Goal: Navigation & Orientation: Find specific page/section

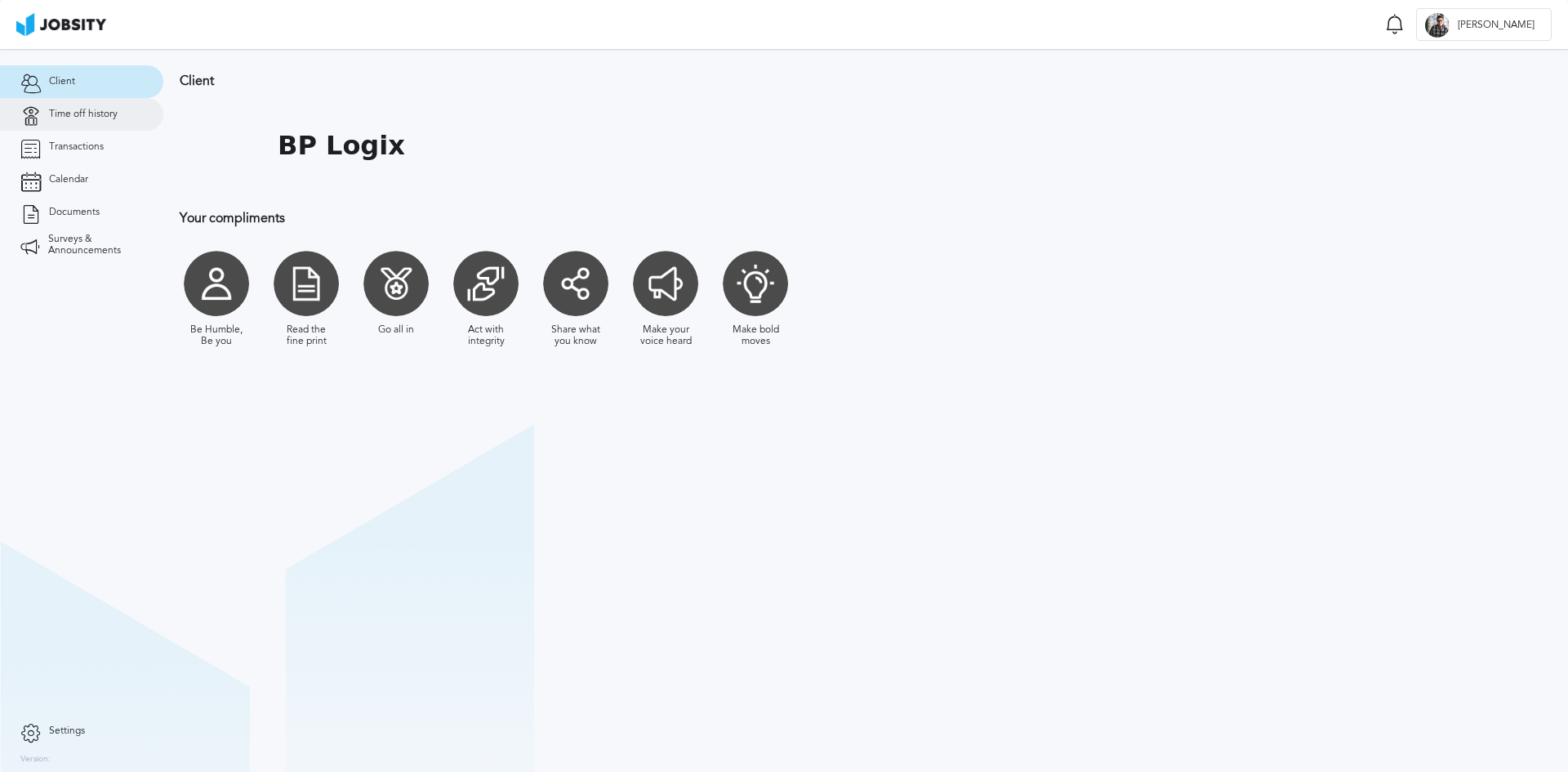
click at [98, 107] on link "Time off history" at bounding box center [81, 114] width 164 height 33
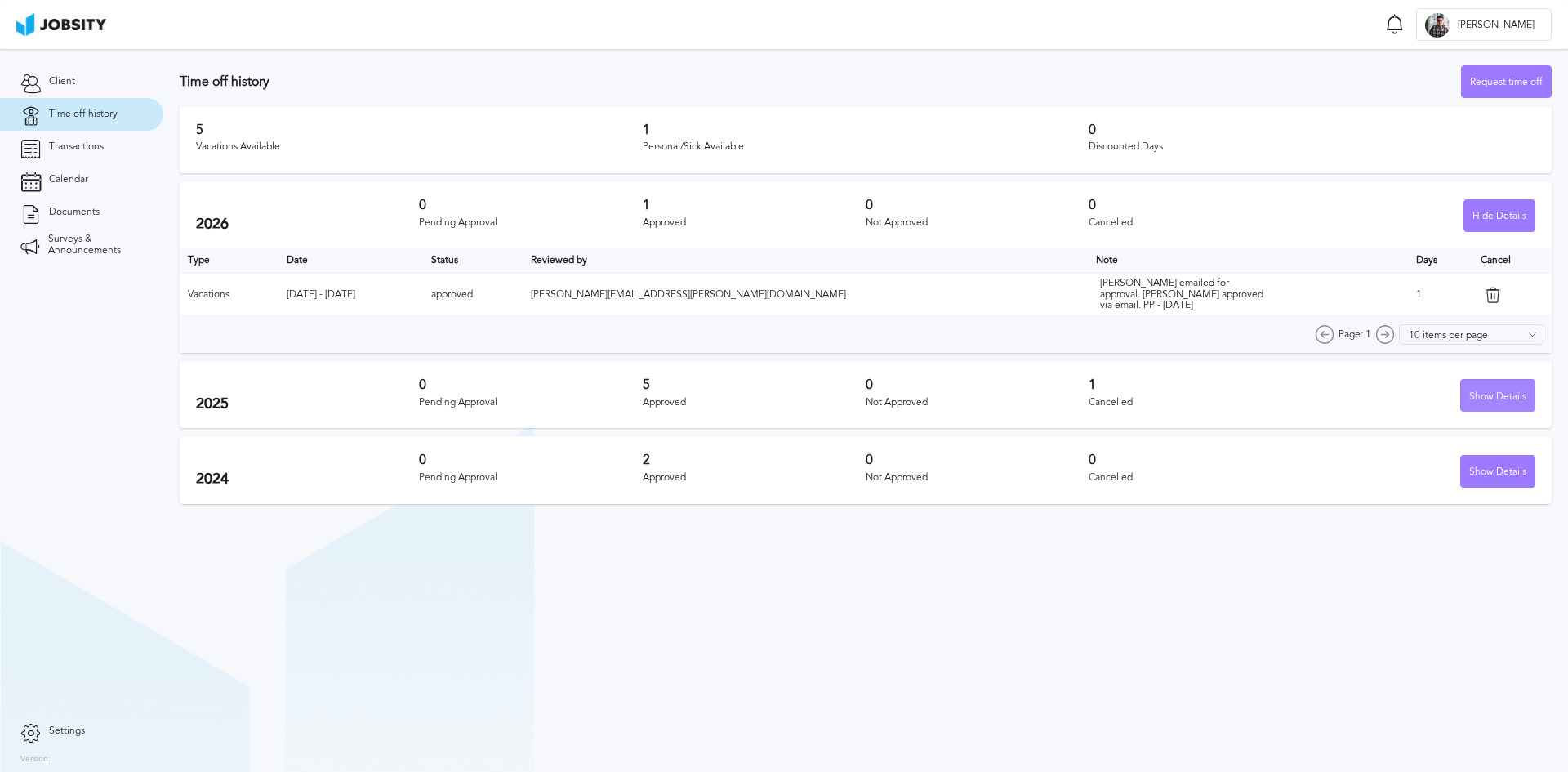
click at [1496, 387] on div "Show Details" at bounding box center [1497, 396] width 73 height 33
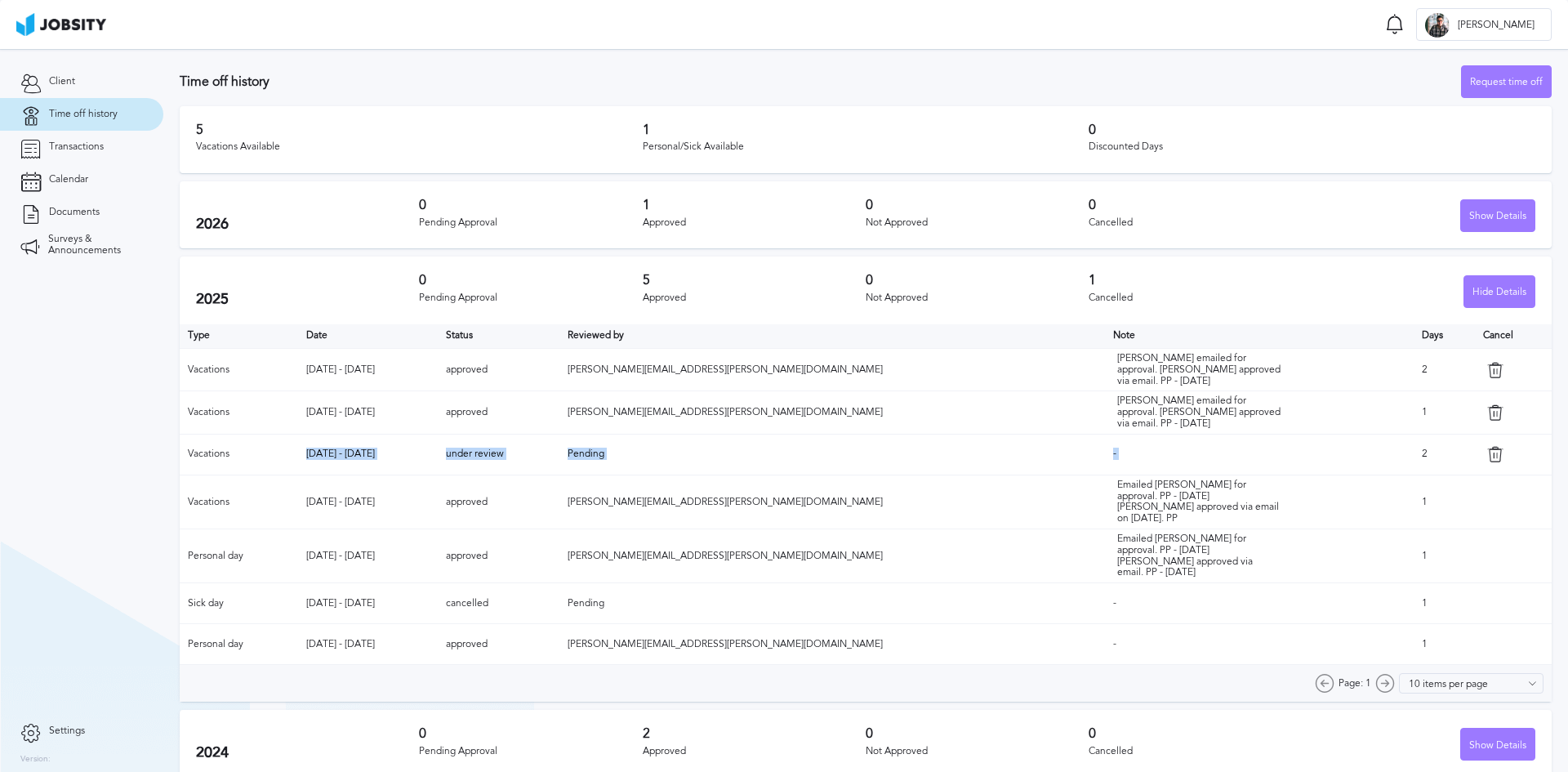
drag, startPoint x: 327, startPoint y: 453, endPoint x: 1388, endPoint y: 453, distance: 1061.0
click at [1382, 457] on tr "Vacations [DATE] - [DATE] under review Pending - 2" at bounding box center [865, 455] width 1372 height 41
click at [1314, 443] on td "-" at bounding box center [1259, 455] width 308 height 41
click at [63, 150] on span "Transactions" at bounding box center [76, 147] width 55 height 11
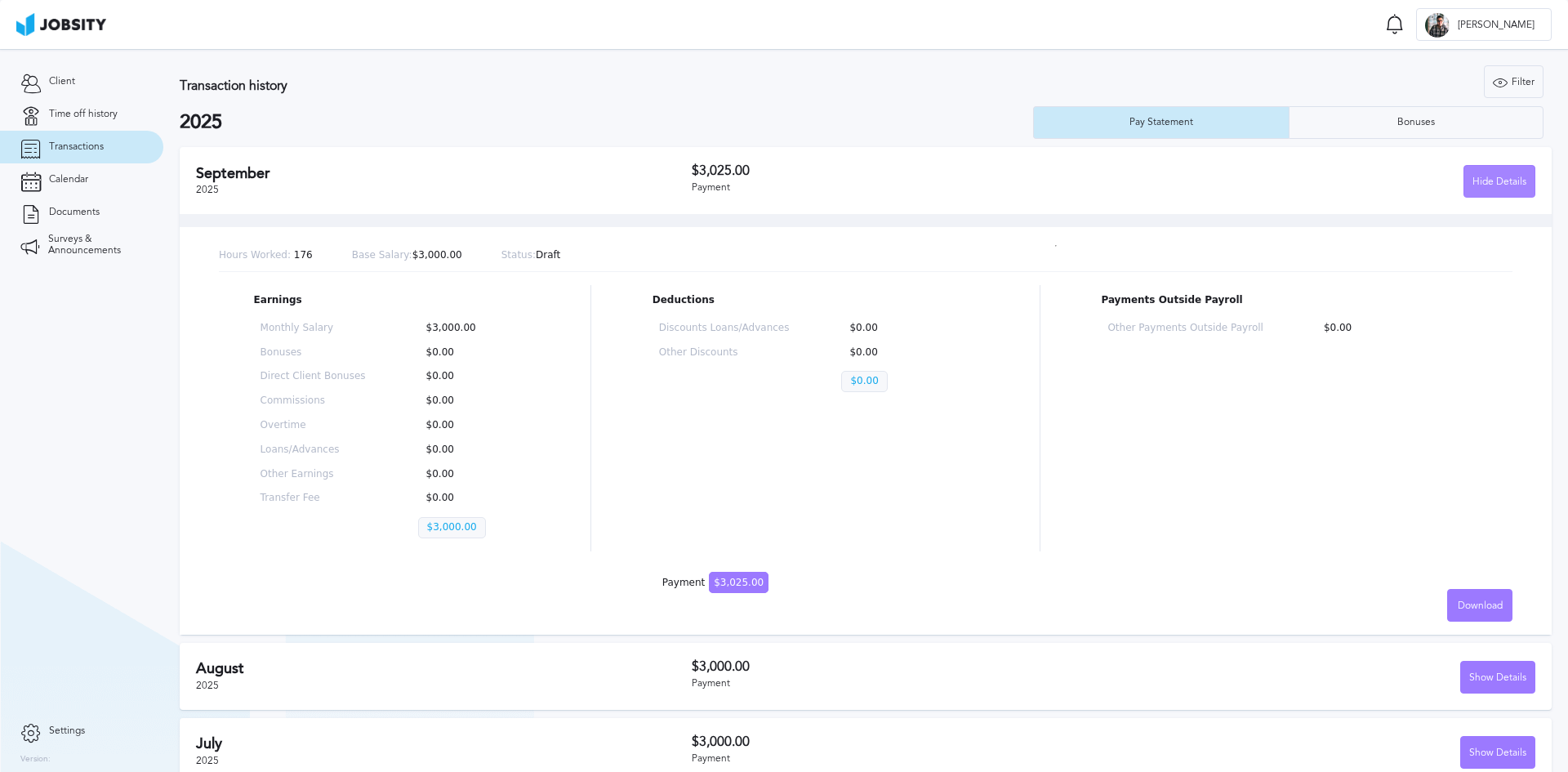
click at [1473, 182] on div "Hide Details" at bounding box center [1498, 182] width 70 height 33
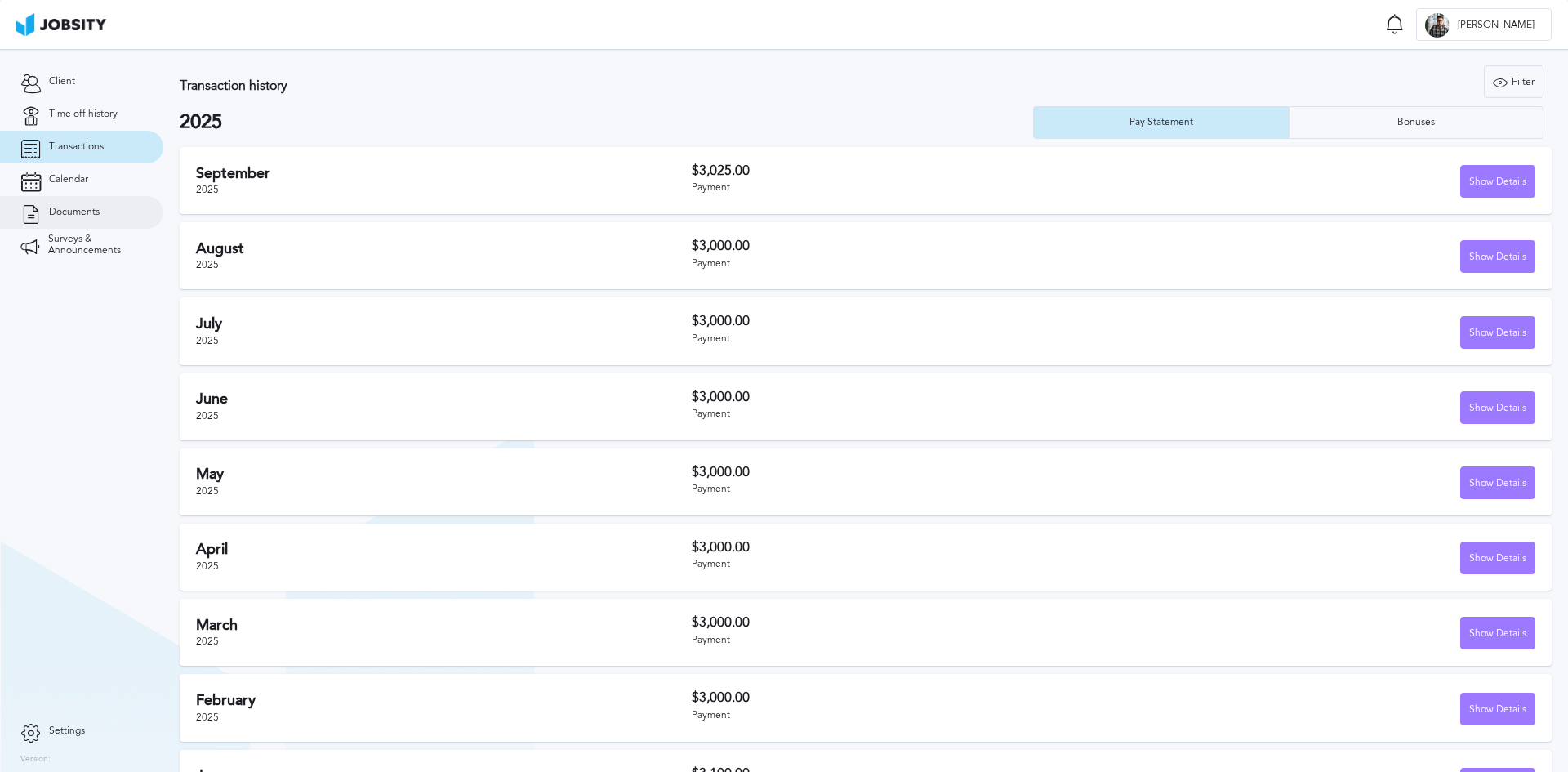
click at [78, 211] on span "Documents" at bounding box center [73, 212] width 50 height 11
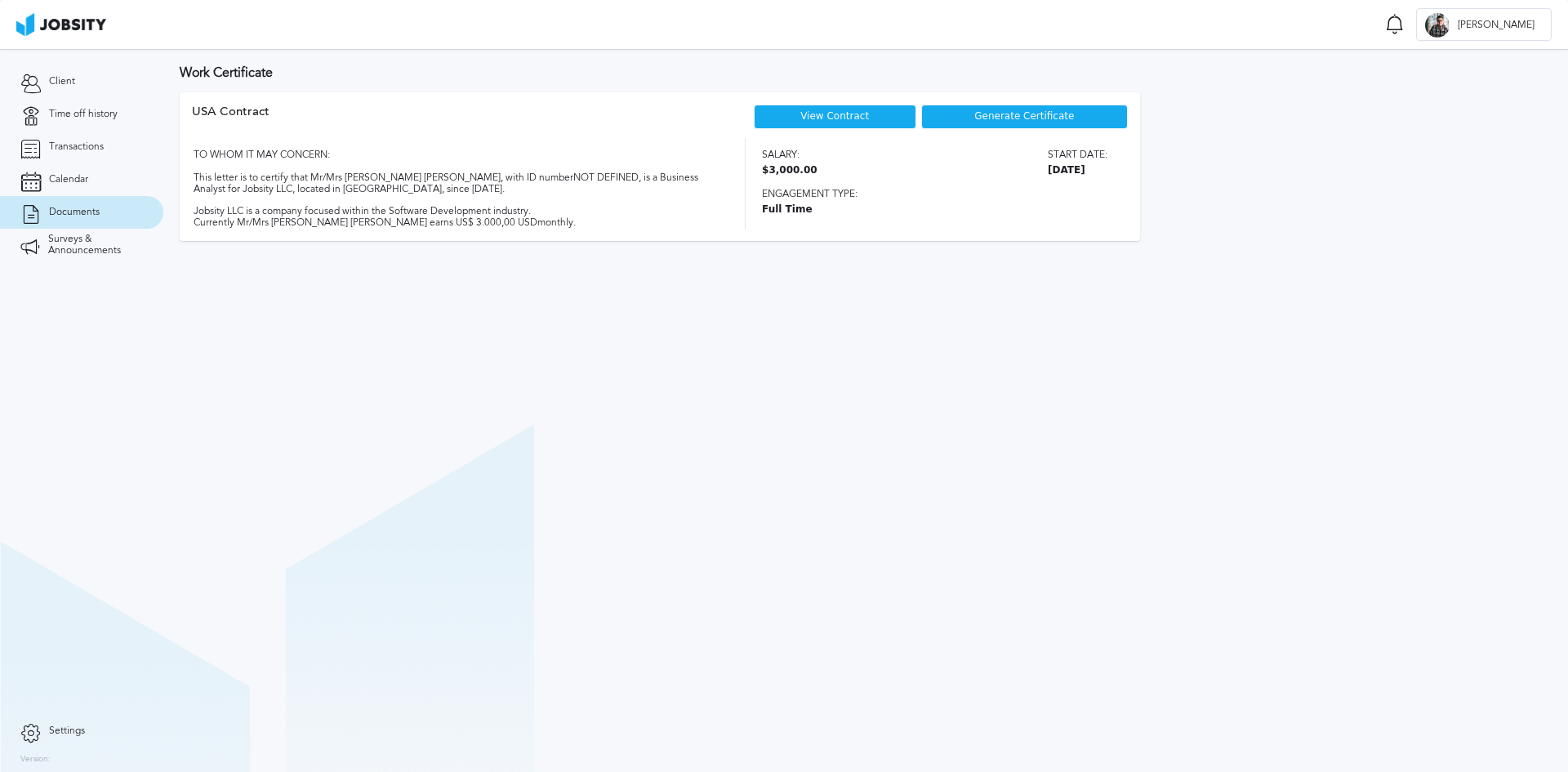
drag, startPoint x: 1043, startPoint y: 170, endPoint x: 1125, endPoint y: 175, distance: 82.2
click at [1125, 175] on div "Salary: $3,000.00 Start date: [DATE] Engagement type: Full Time" at bounding box center [945, 182] width 366 height 91
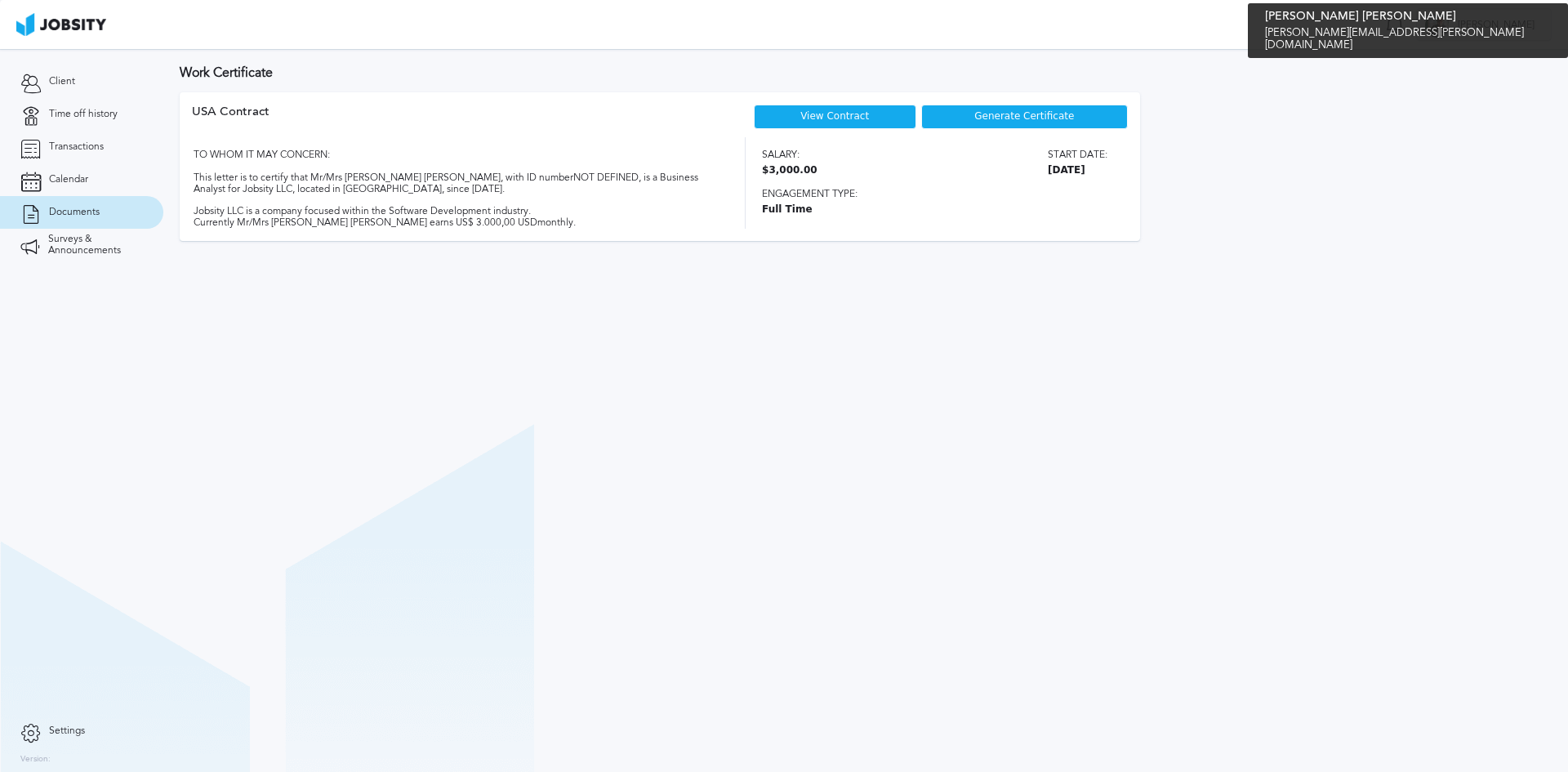
click at [1500, 31] on div "E [PERSON_NAME]" at bounding box center [1484, 25] width 134 height 33
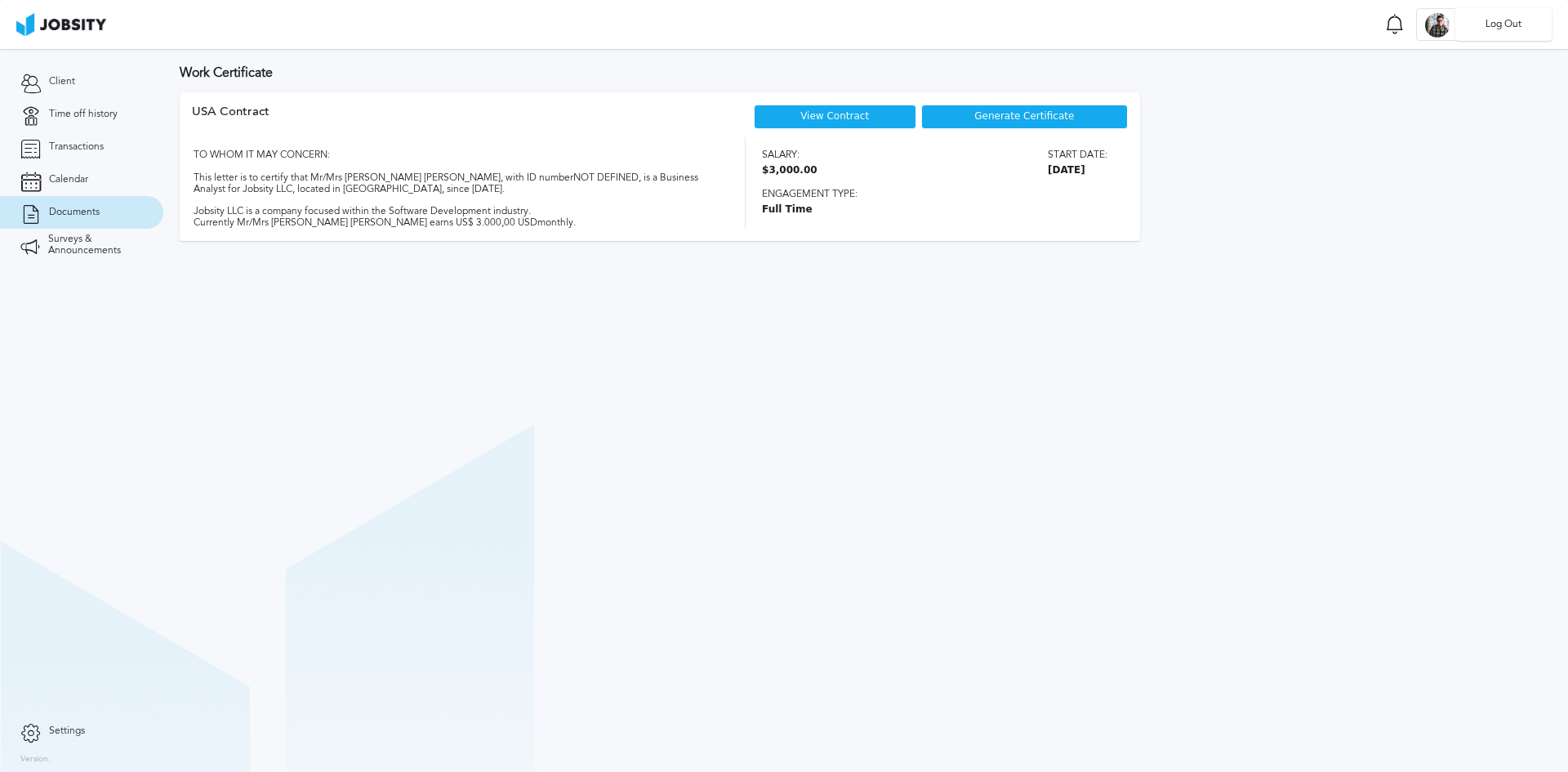
click at [96, 81] on div "Log Out" at bounding box center [784, 386] width 1568 height 772
click at [65, 88] on link "Client" at bounding box center [81, 81] width 164 height 33
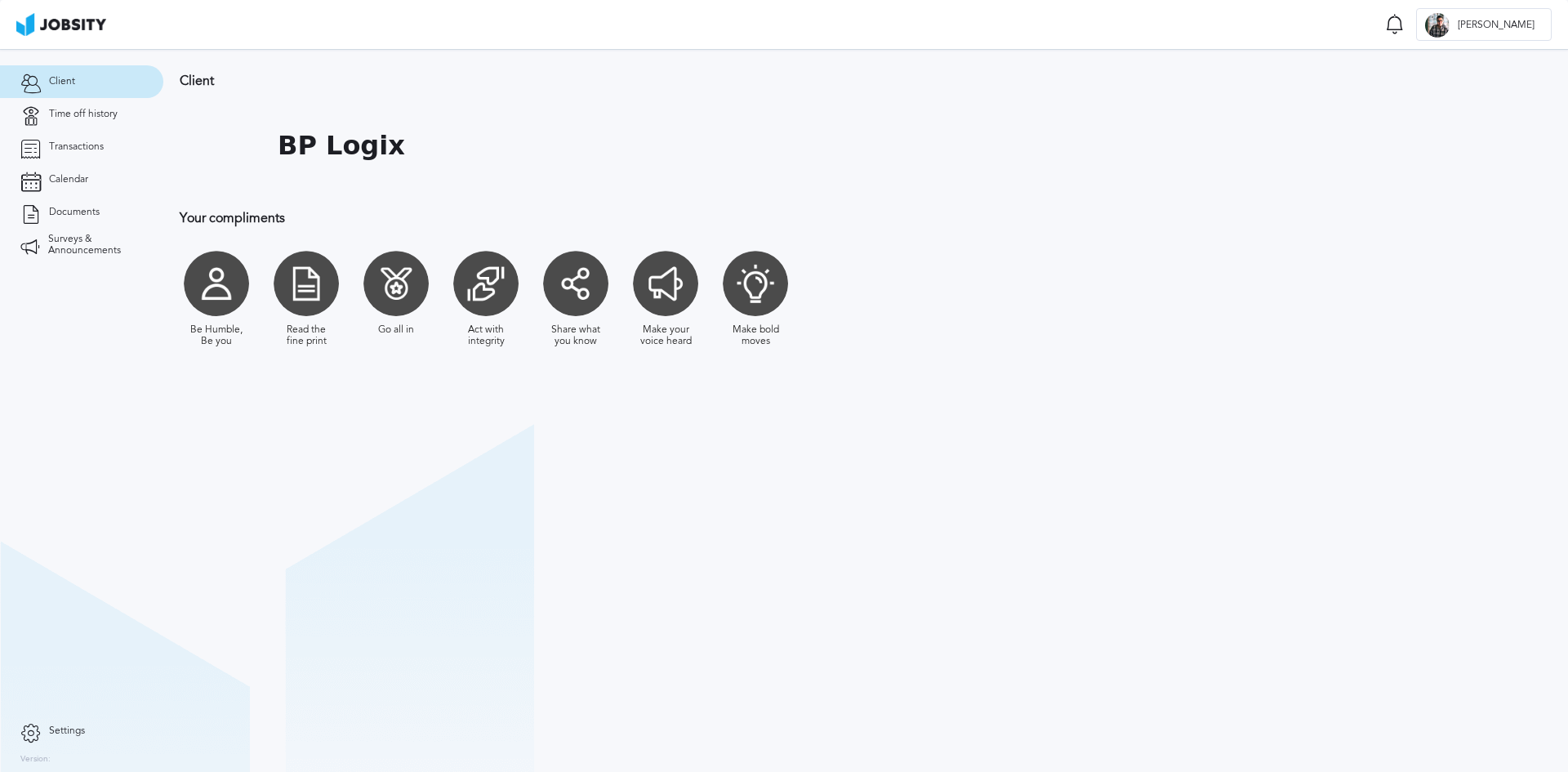
click at [402, 292] on div at bounding box center [396, 284] width 65 height 65
click at [287, 294] on div at bounding box center [306, 284] width 65 height 65
click at [236, 294] on div at bounding box center [217, 284] width 65 height 65
click at [62, 175] on span "Calendar" at bounding box center [68, 180] width 39 height 11
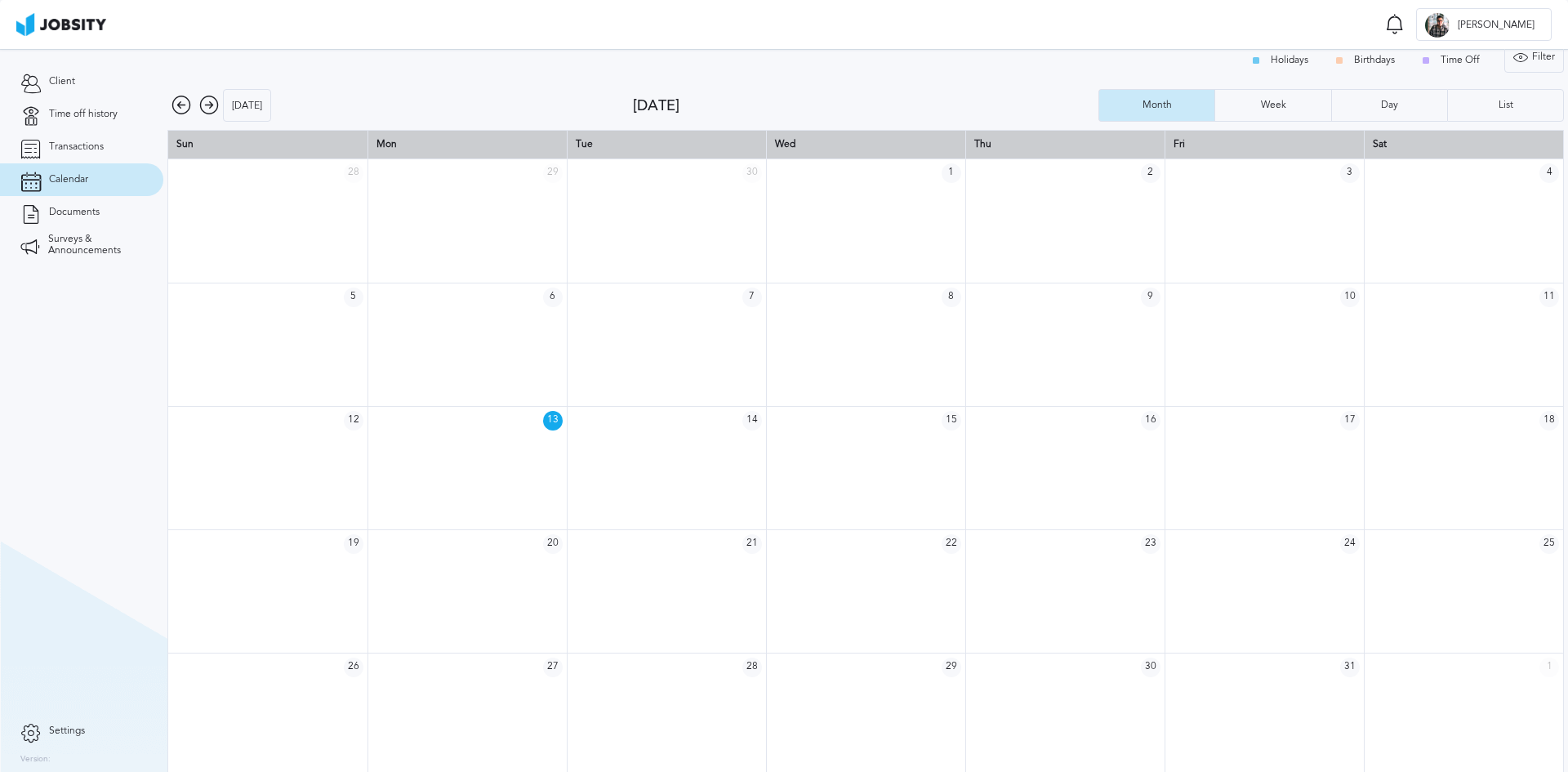
scroll to position [22, 0]
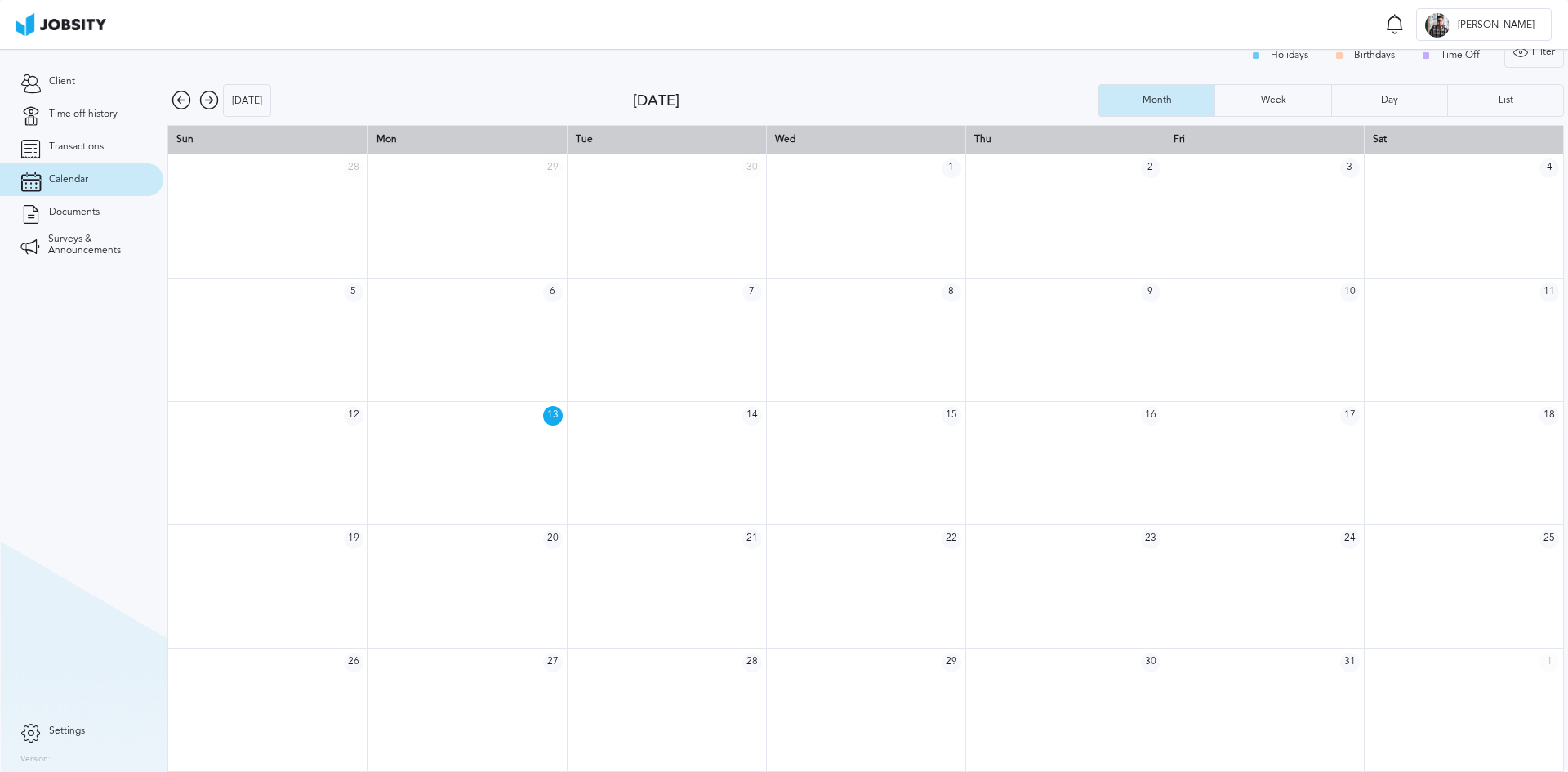
click at [209, 91] on icon at bounding box center [209, 101] width 19 height 19
